Goal: Task Accomplishment & Management: Manage account settings

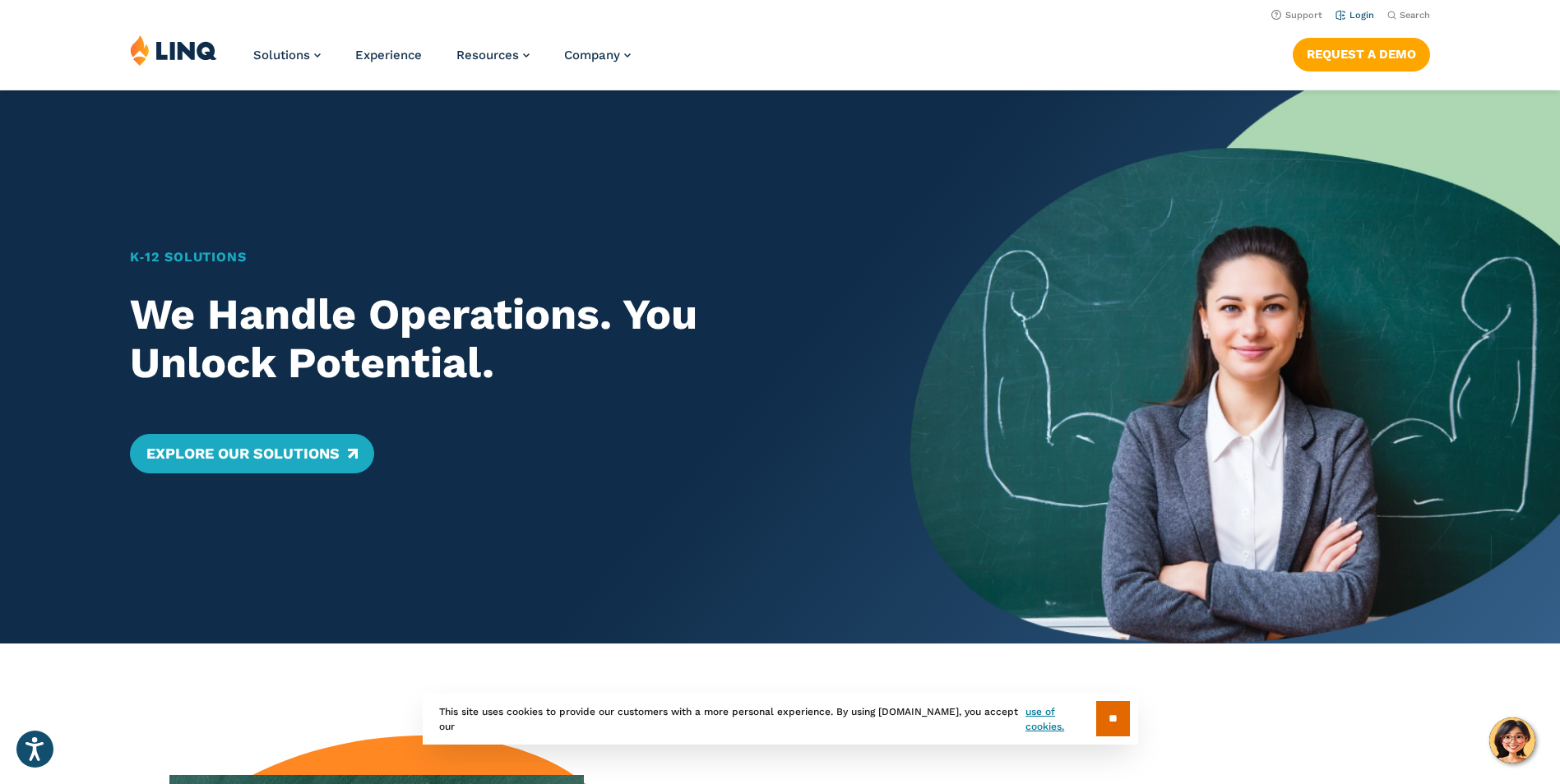
click at [1358, 14] on link "Login" at bounding box center [1355, 15] width 39 height 11
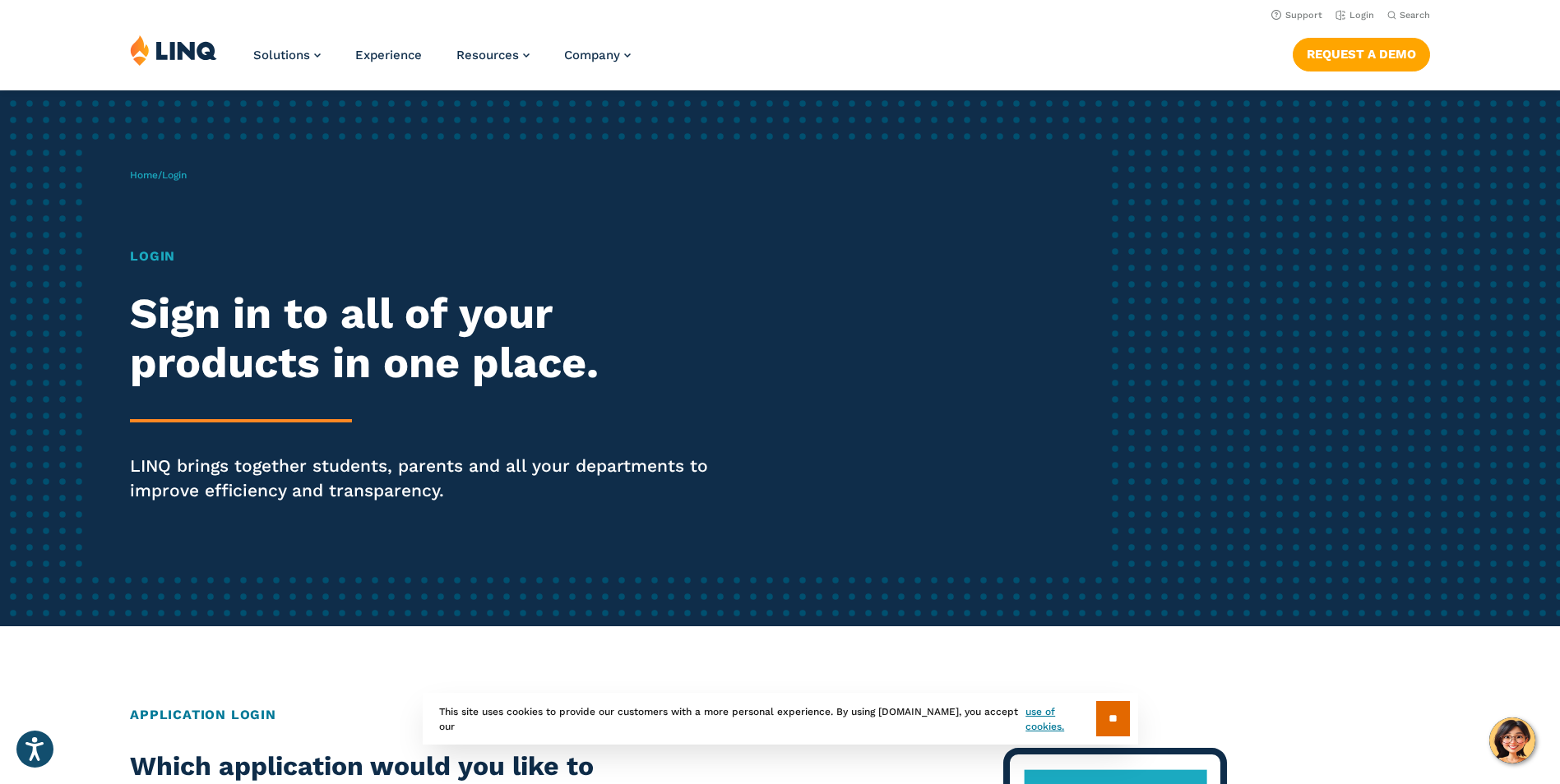
click at [157, 255] on h1 "Login" at bounding box center [429, 256] width 601 height 19
click at [154, 186] on div "Home / Login Login Sign in to all of your products in one place. LINQ brings to…" at bounding box center [616, 358] width 974 height 421
click at [154, 177] on link "Home" at bounding box center [143, 175] width 28 height 12
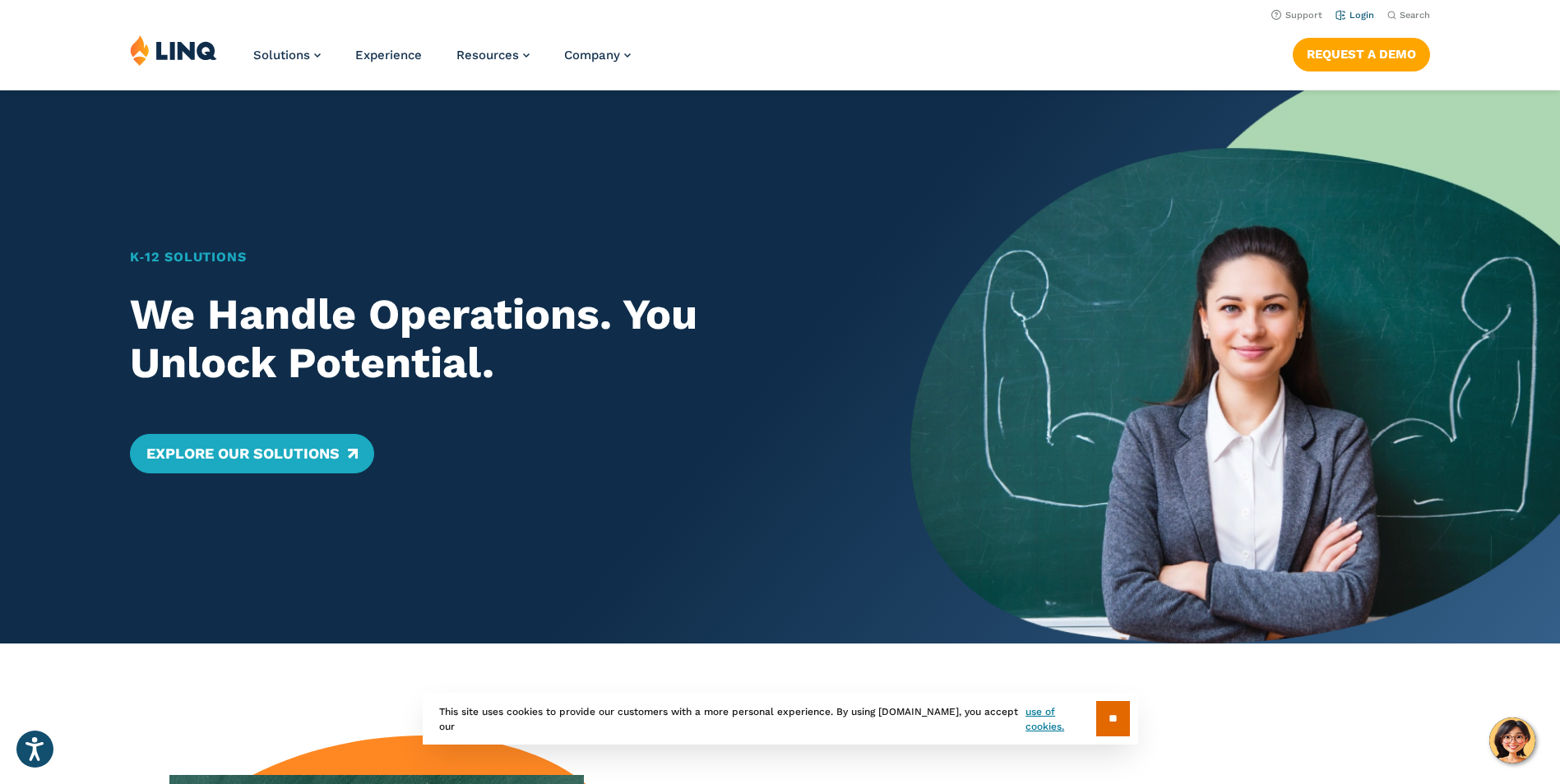
click at [1357, 11] on link "Login" at bounding box center [1355, 15] width 39 height 11
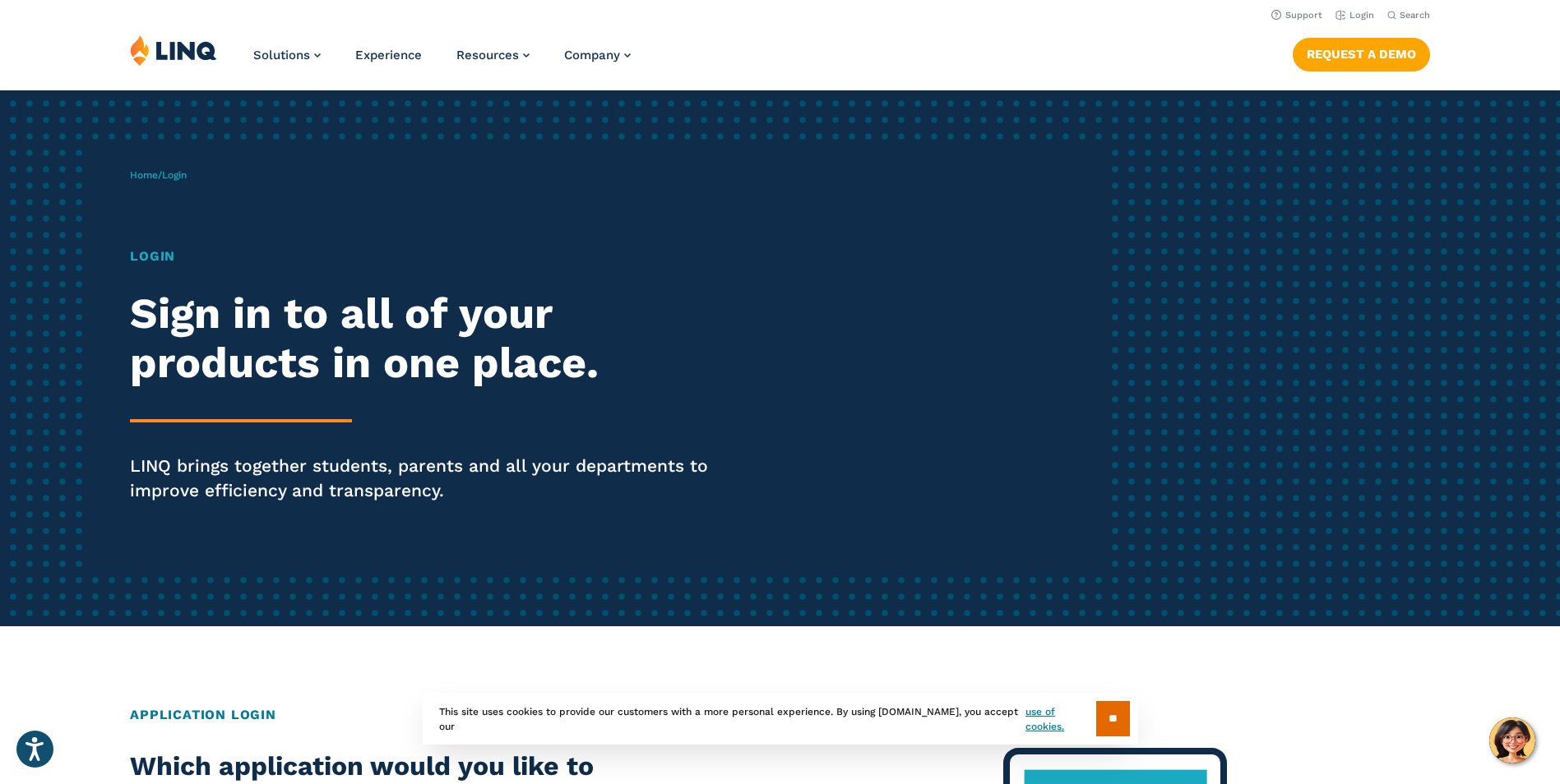
click at [174, 173] on span "Login" at bounding box center [174, 175] width 25 height 12
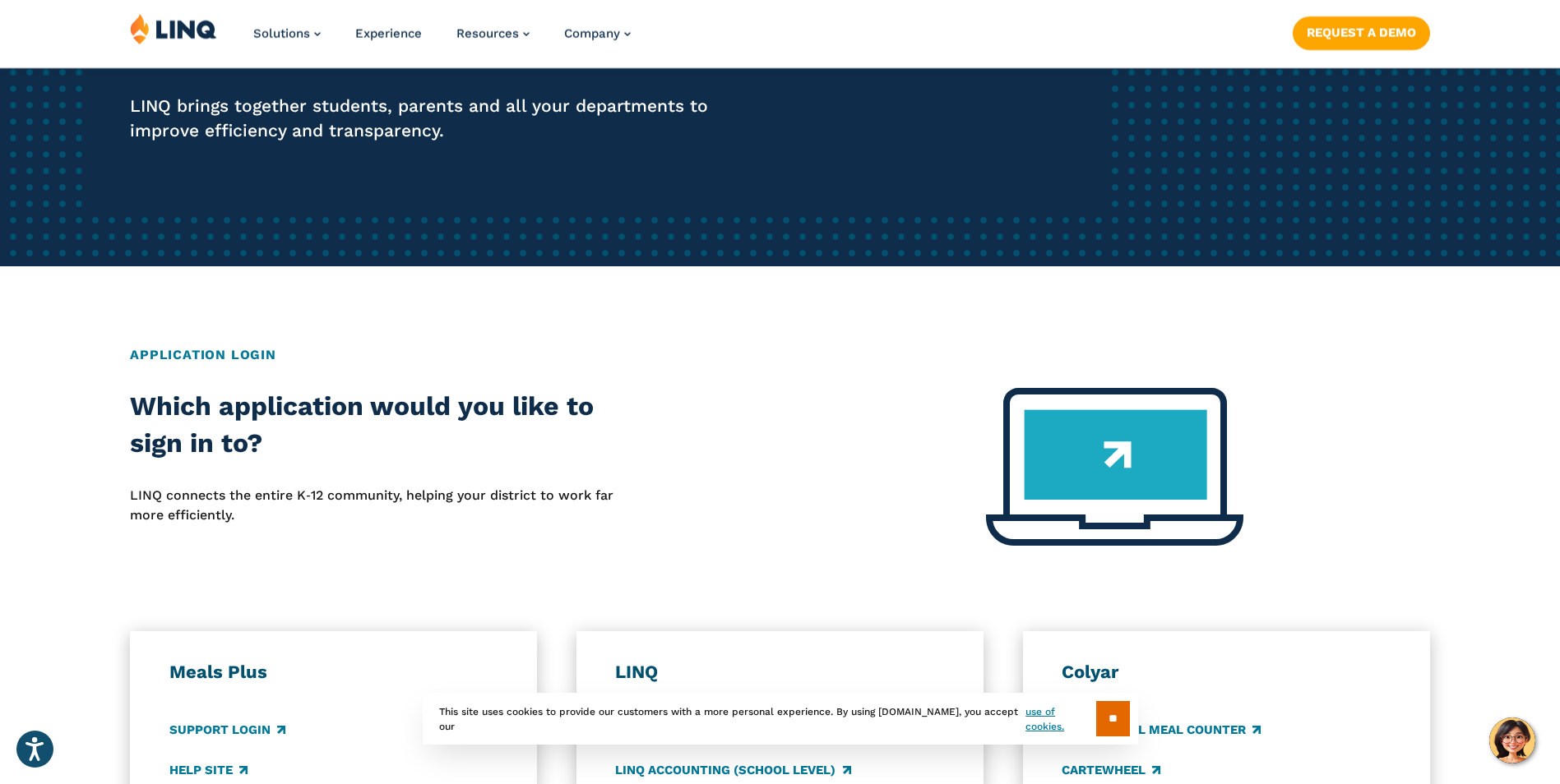
scroll to position [575, 0]
